Goal: Check status: Check status

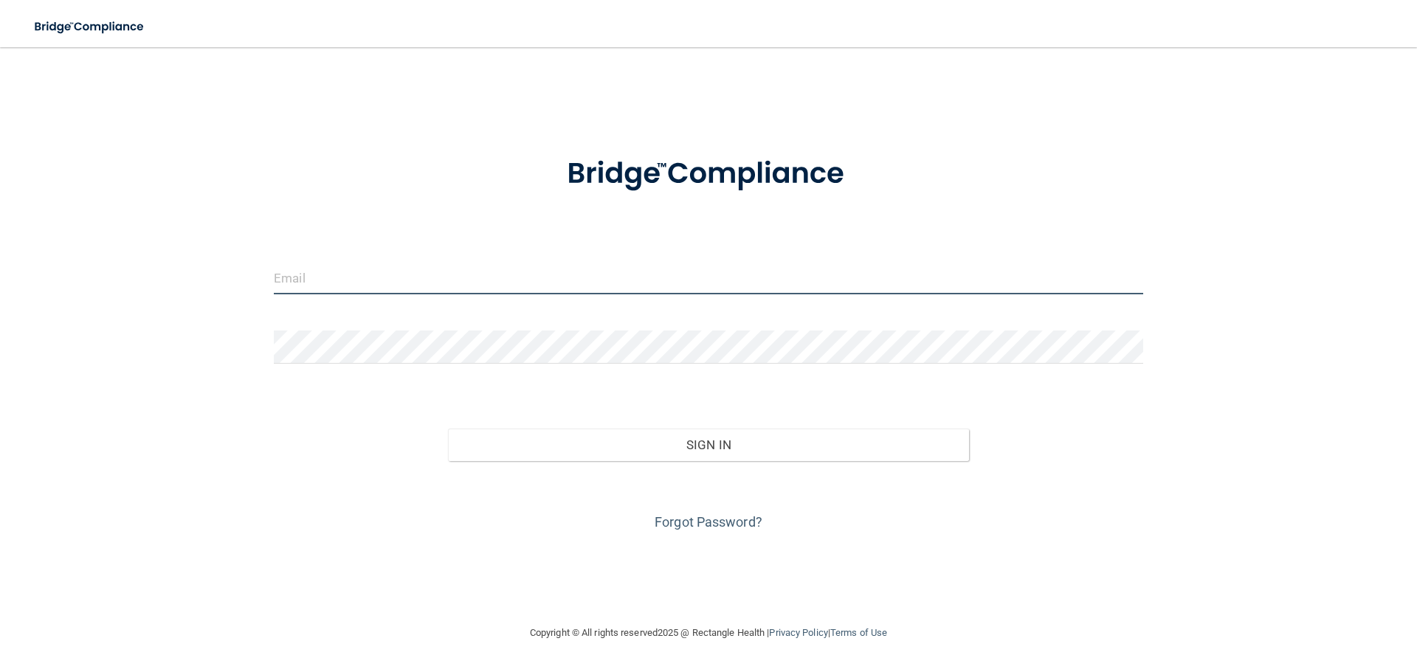
click at [509, 283] on input "email" at bounding box center [708, 277] width 869 height 33
type input "[EMAIL_ADDRESS][DOMAIN_NAME]"
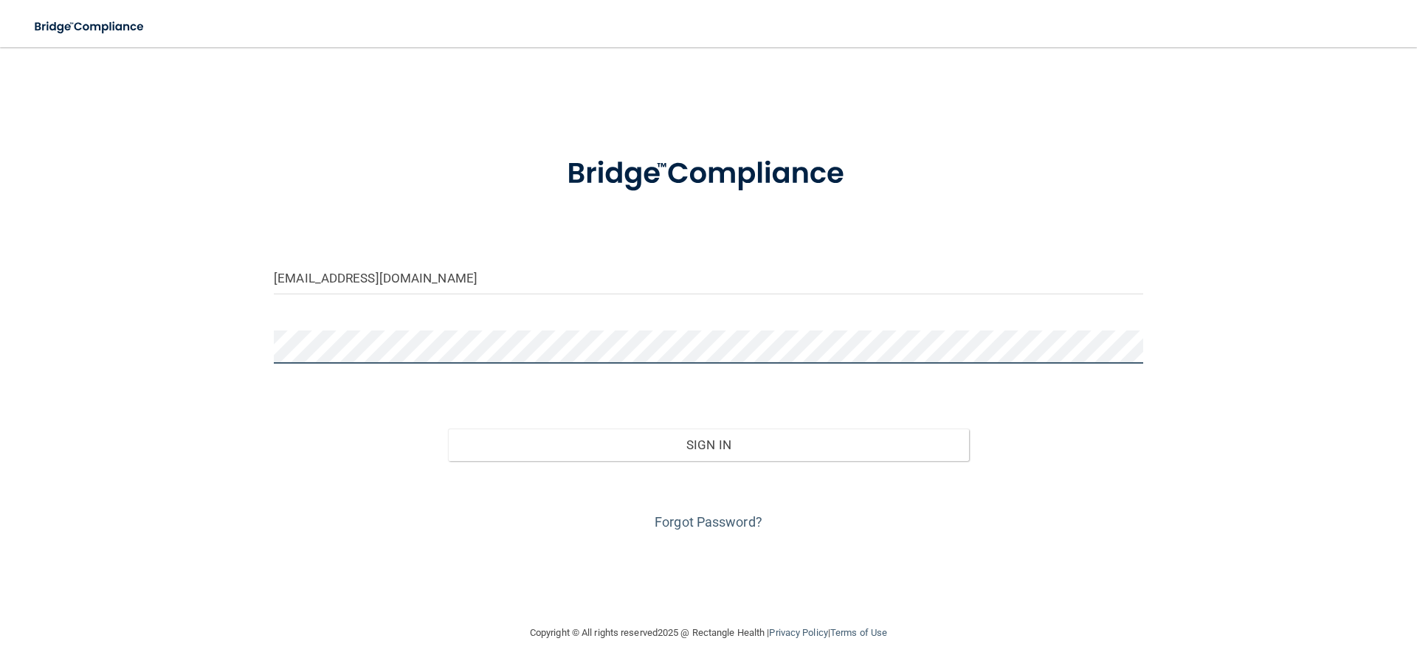
click at [448, 429] on button "Sign In" at bounding box center [709, 445] width 522 height 32
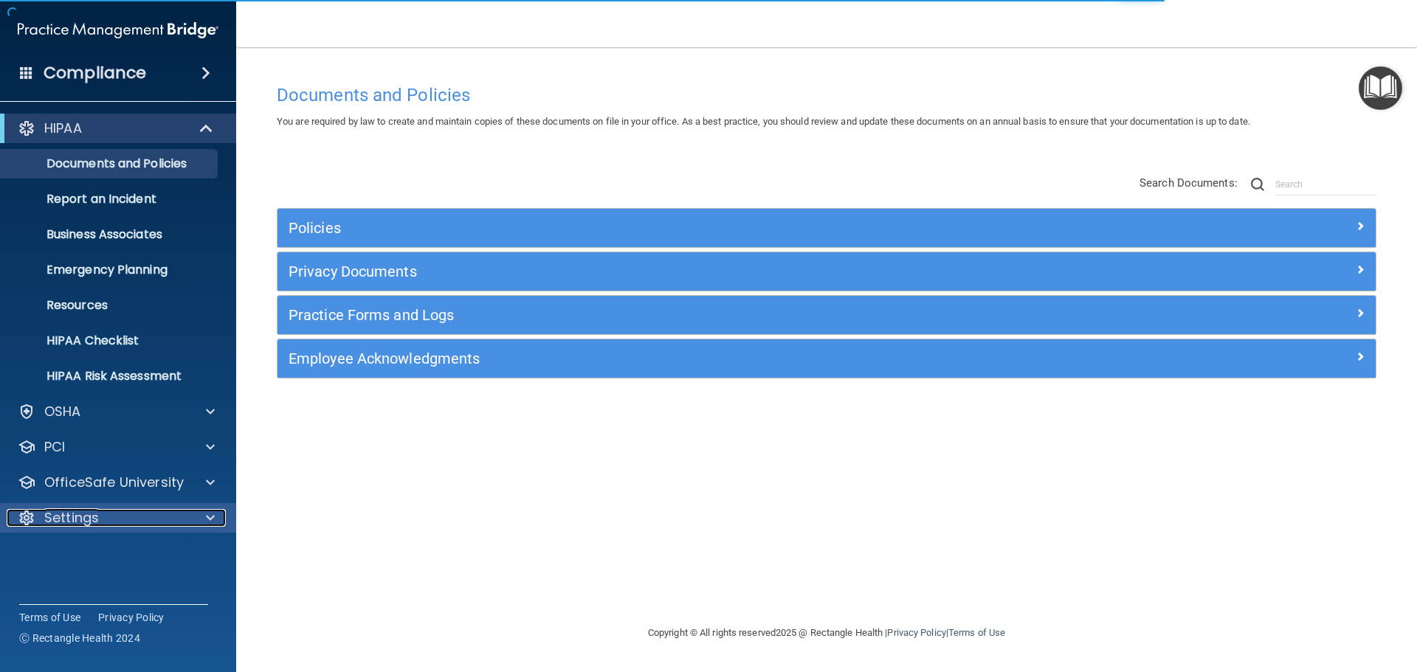
click at [199, 511] on div at bounding box center [208, 518] width 37 height 18
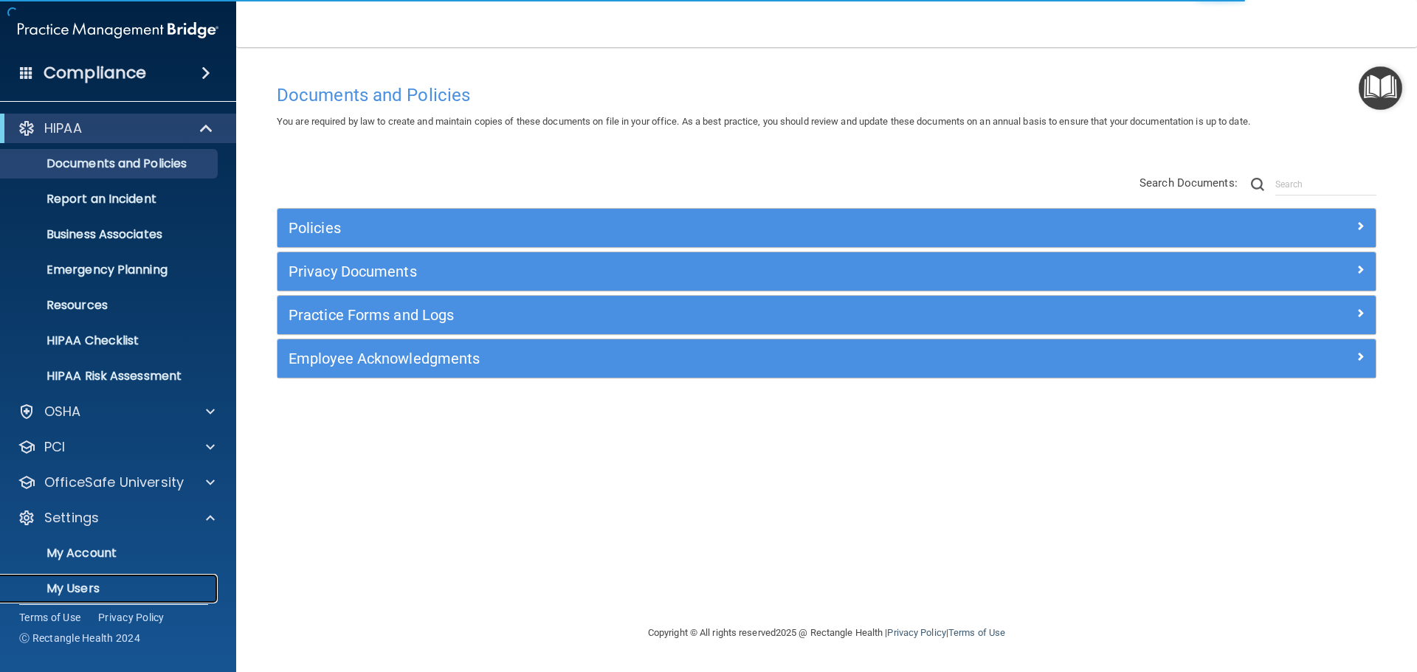
click at [93, 590] on p "My Users" at bounding box center [110, 589] width 201 height 15
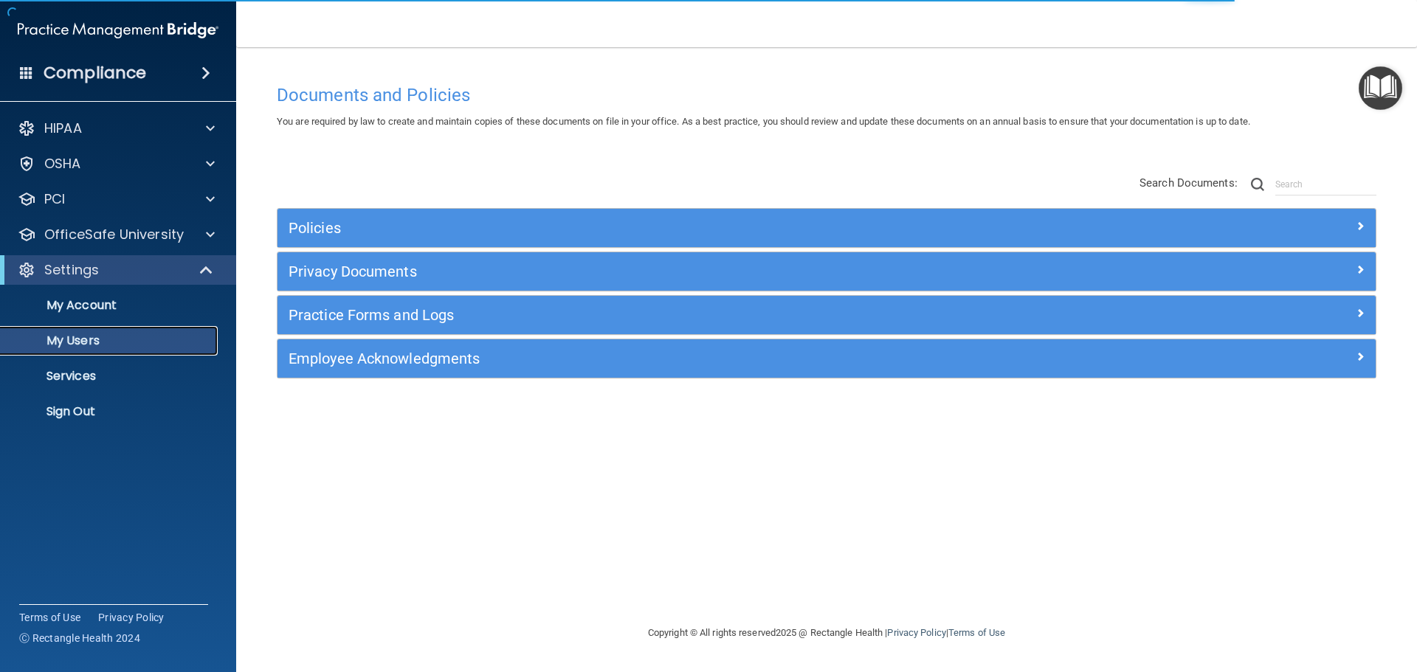
select select "20"
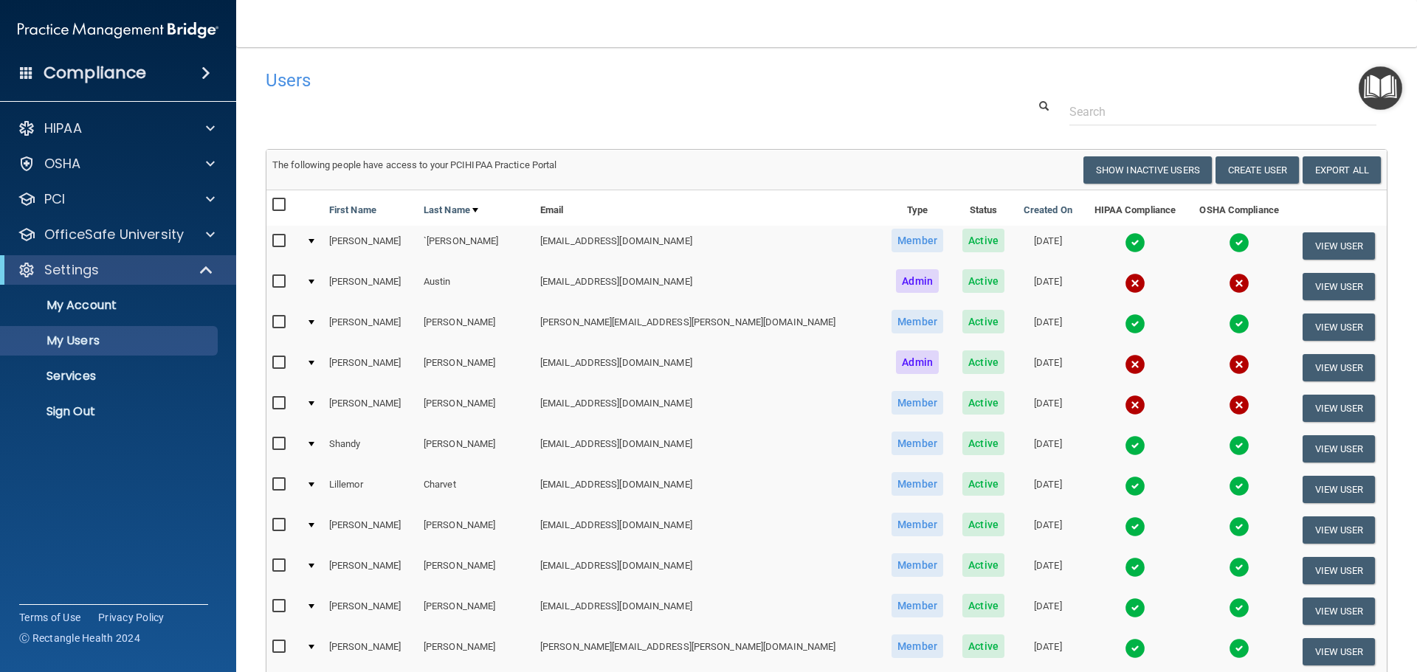
click at [1125, 407] on img at bounding box center [1135, 405] width 21 height 21
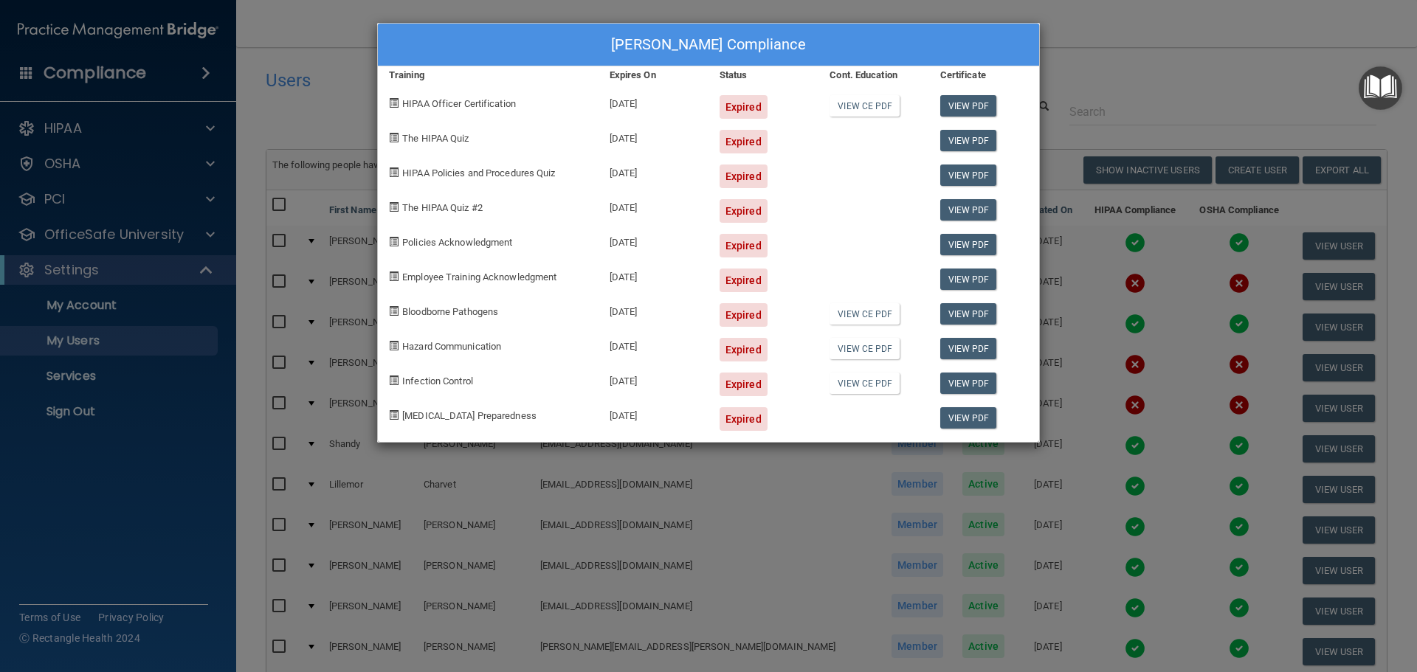
click at [1140, 74] on div "[PERSON_NAME] Compliance Training Expires On Status Cont. Education Certificate…" at bounding box center [708, 336] width 1417 height 672
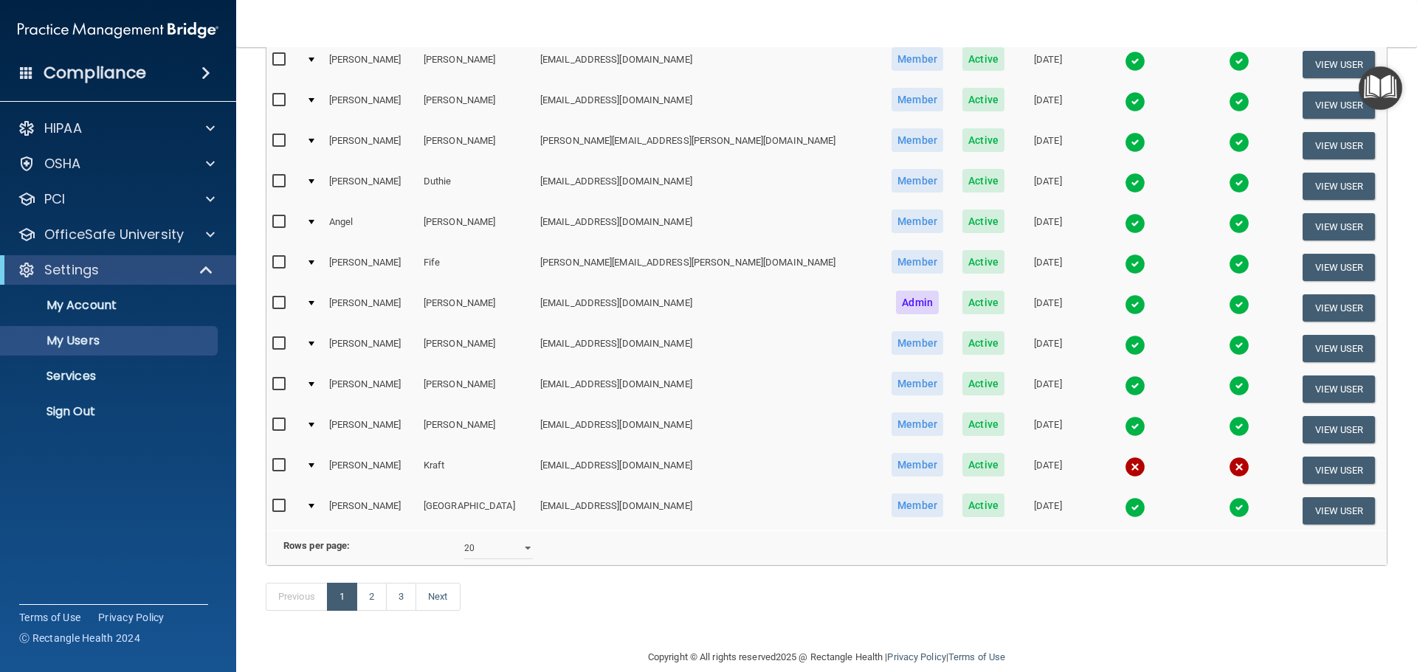
scroll to position [549, 0]
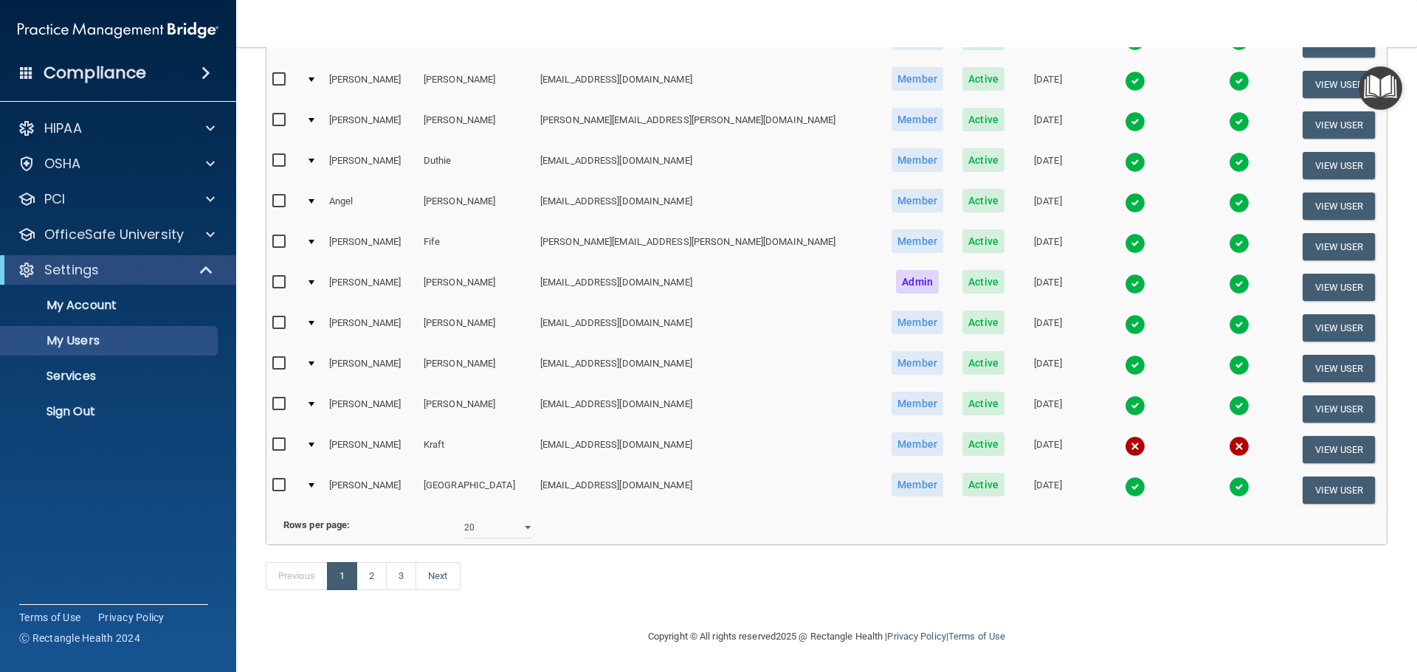
click at [1125, 436] on img at bounding box center [1135, 446] width 21 height 21
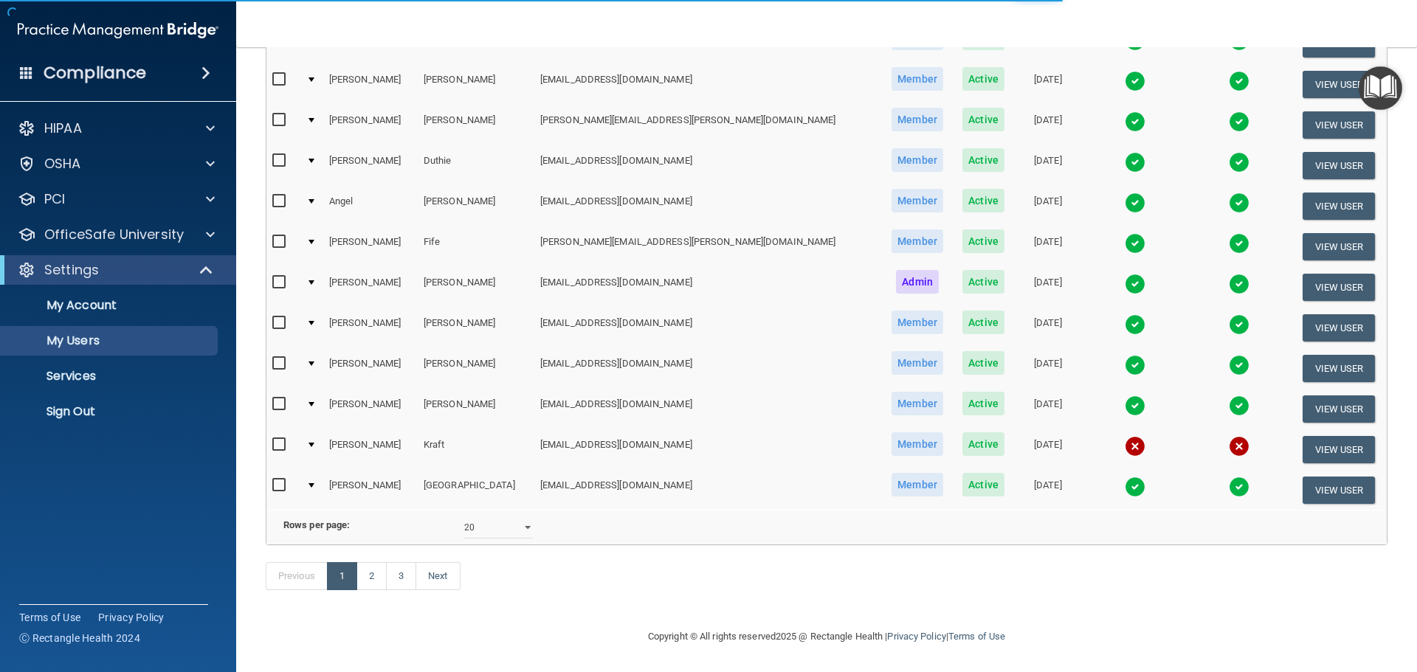
click at [1125, 441] on img at bounding box center [1135, 446] width 21 height 21
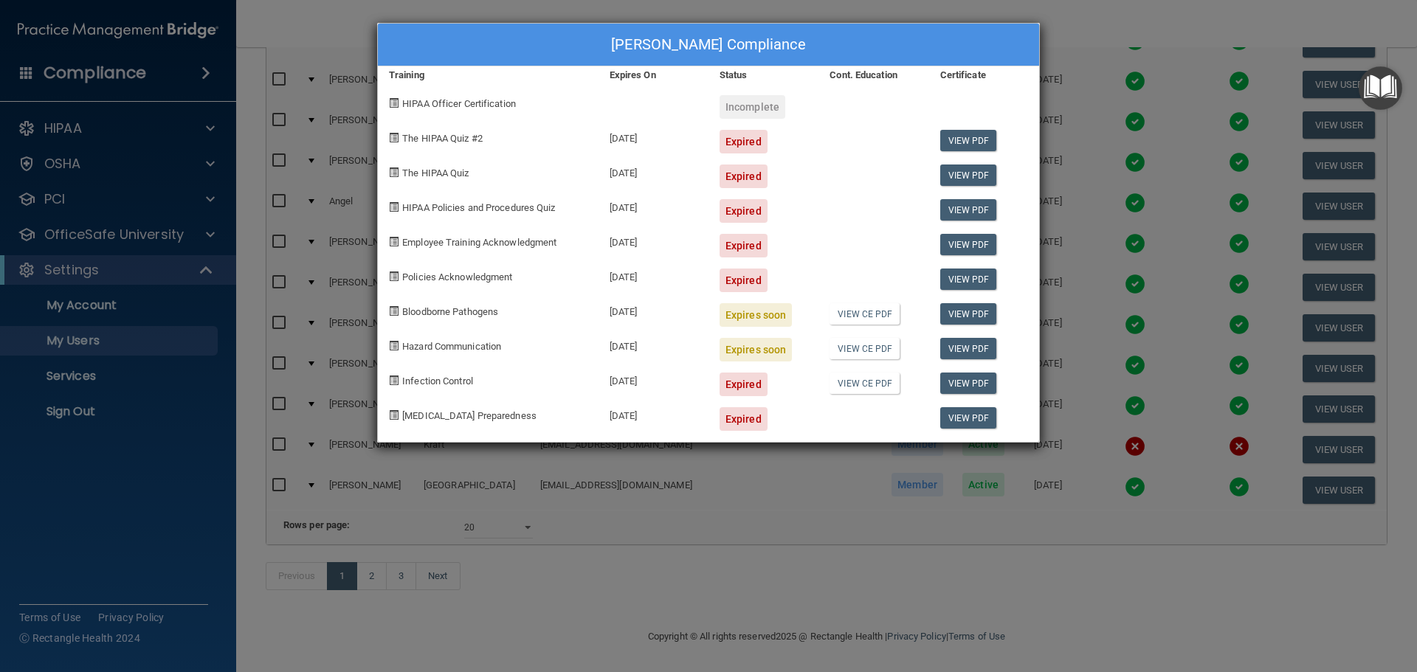
click at [1086, 21] on div "[PERSON_NAME] Compliance Training Expires On Status Cont. Education Certificate…" at bounding box center [708, 336] width 1417 height 672
click at [1055, 20] on div "[PERSON_NAME] Compliance Training Expires On Status Cont. Education Certificate…" at bounding box center [708, 336] width 1417 height 672
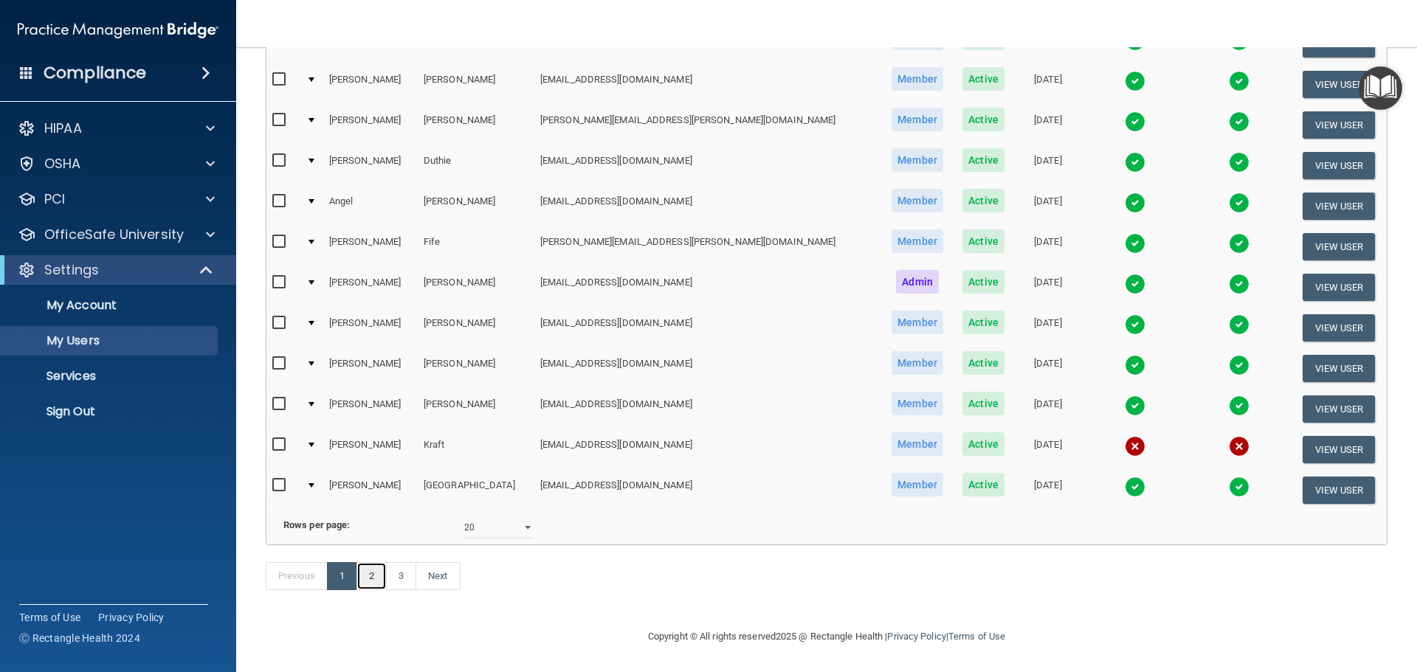
click at [364, 575] on link "2" at bounding box center [371, 576] width 30 height 28
select select "20"
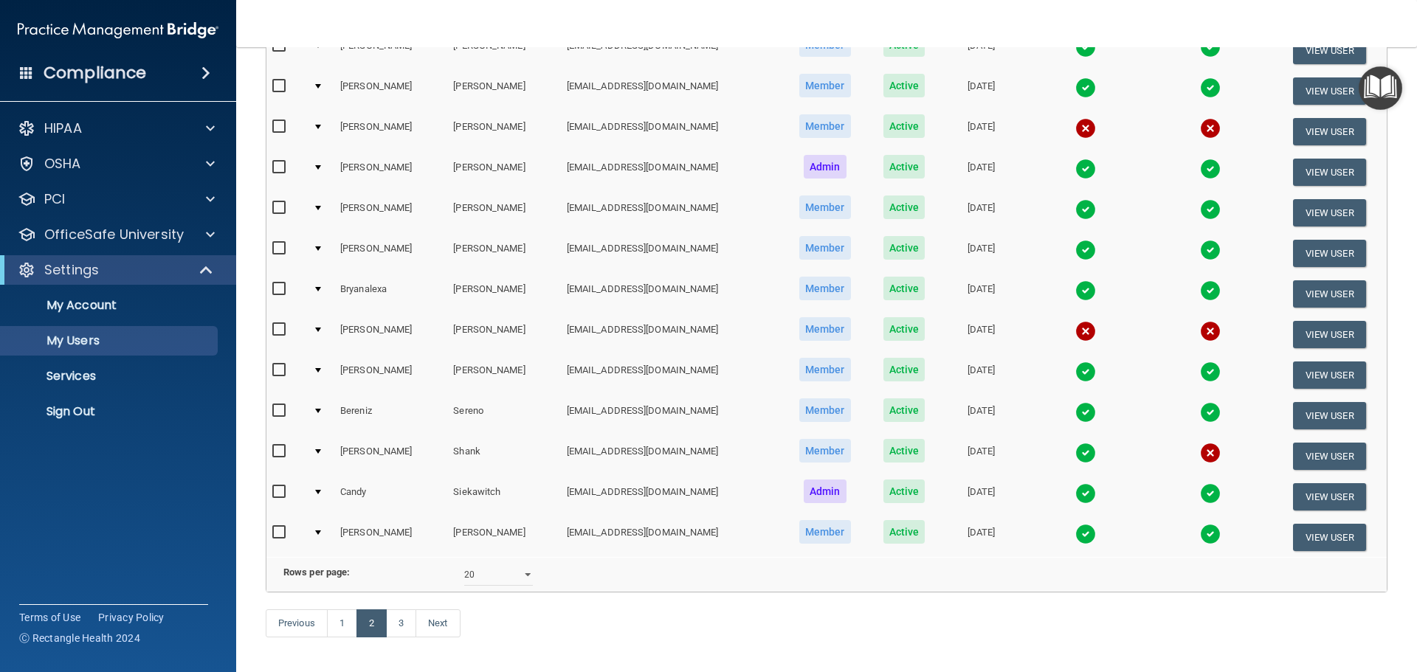
scroll to position [549, 0]
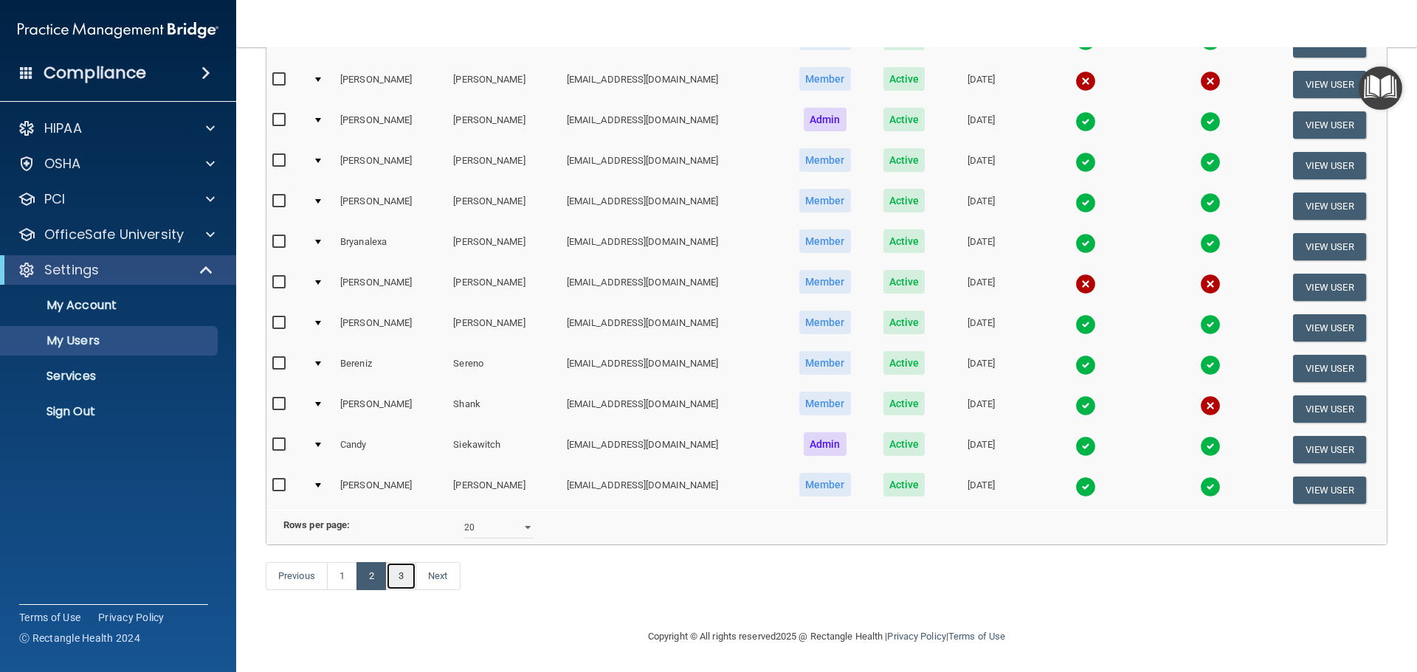
click at [403, 582] on link "3" at bounding box center [401, 576] width 30 height 28
select select "20"
